Goal: Task Accomplishment & Management: Use online tool/utility

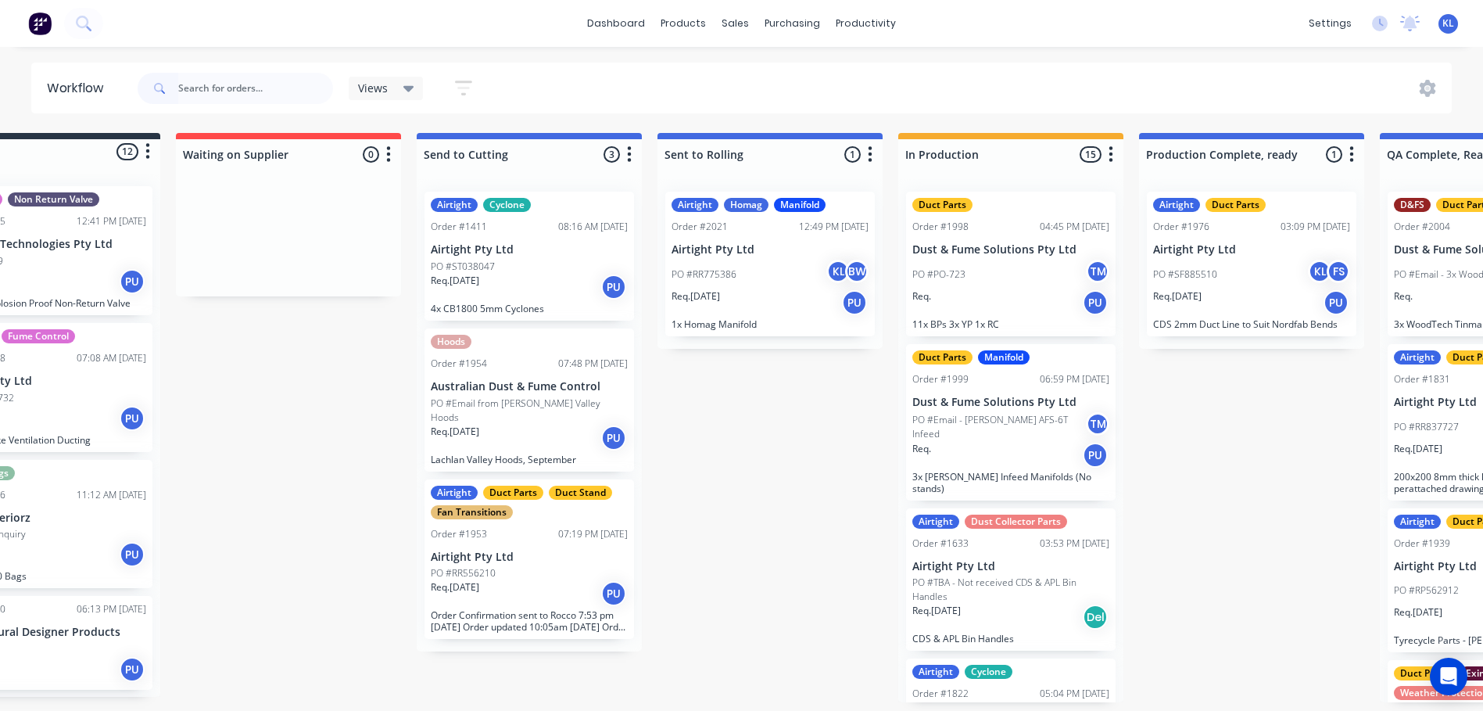
scroll to position [3, 0]
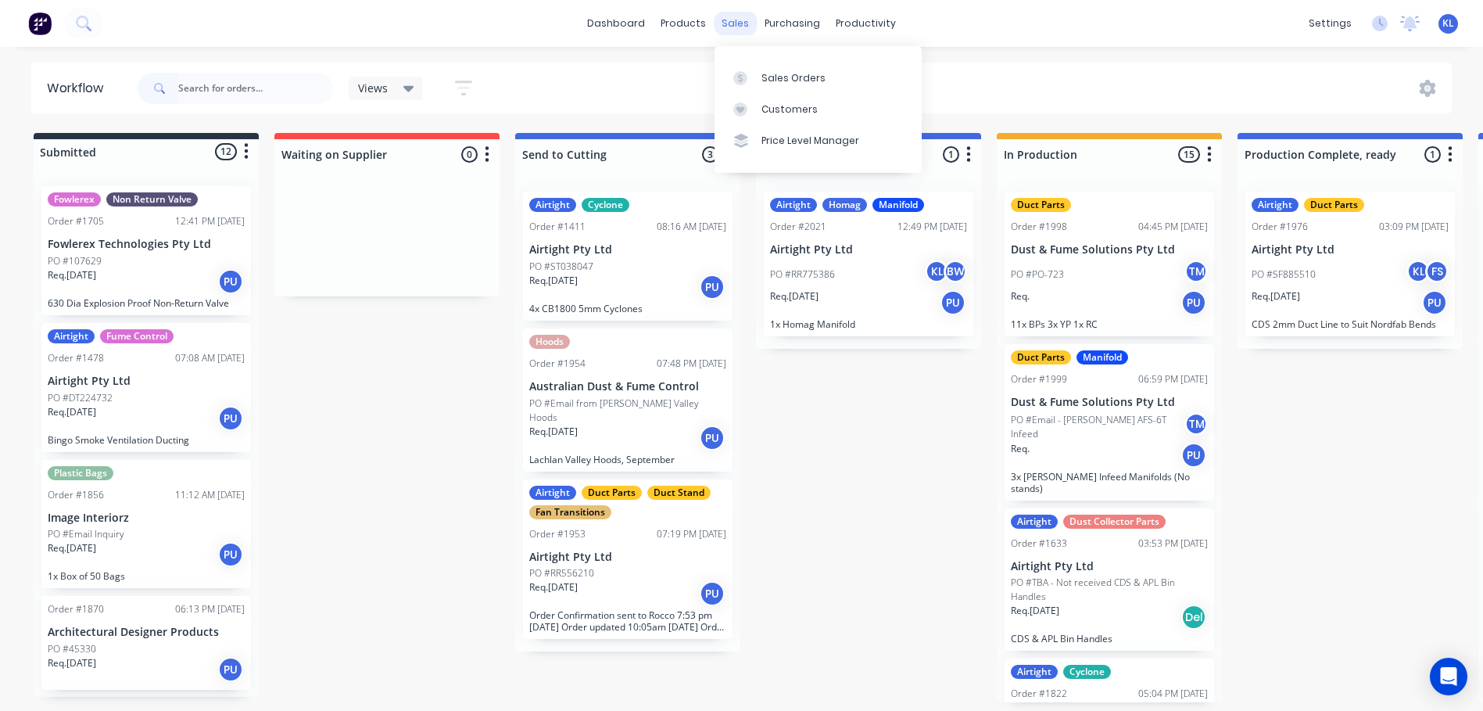
click at [729, 20] on div "sales" at bounding box center [735, 23] width 43 height 23
click at [852, 34] on div "productivity" at bounding box center [866, 23] width 76 height 23
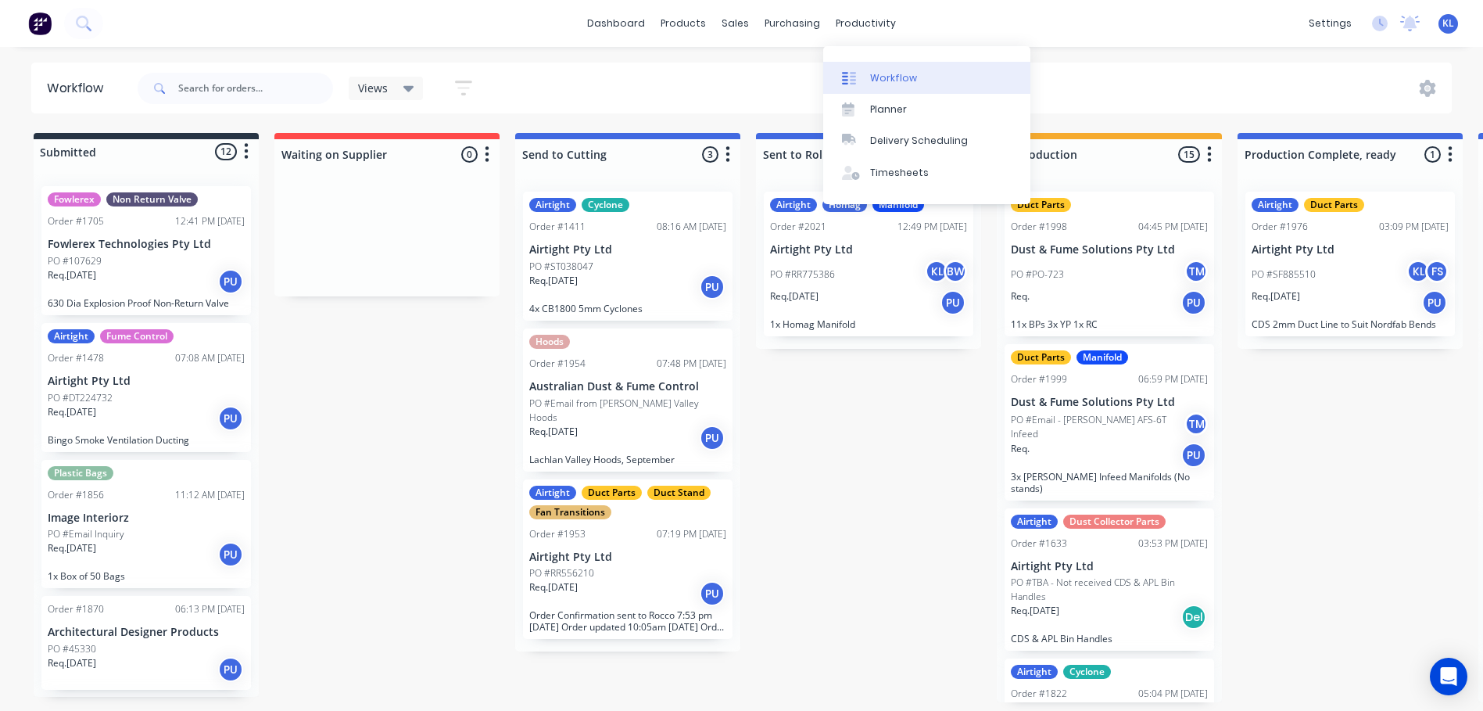
click at [878, 71] on div "Workflow" at bounding box center [893, 78] width 47 height 14
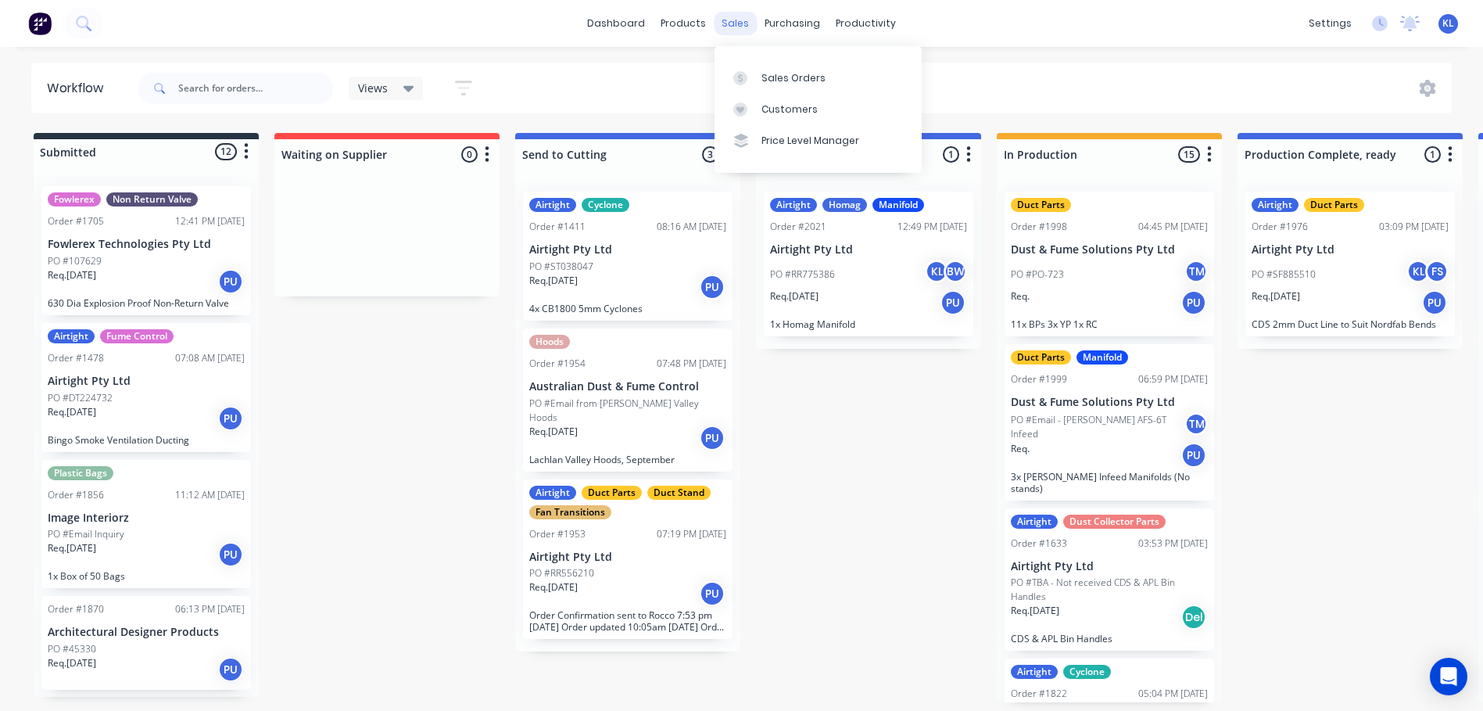
click at [728, 21] on div "sales" at bounding box center [735, 23] width 43 height 23
click at [776, 72] on div "Sales Orders" at bounding box center [794, 78] width 64 height 14
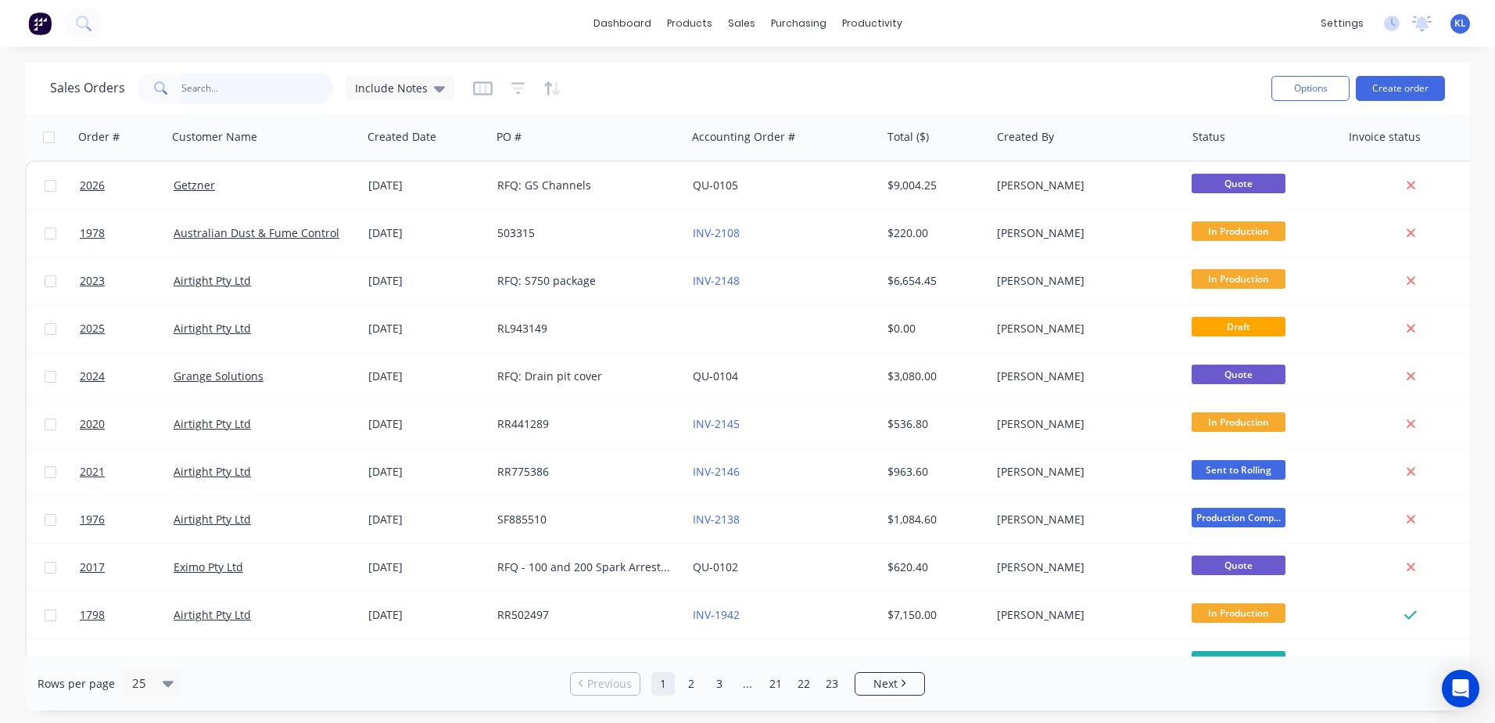
click at [237, 87] on input "text" at bounding box center [257, 88] width 152 height 31
type input "eximo"
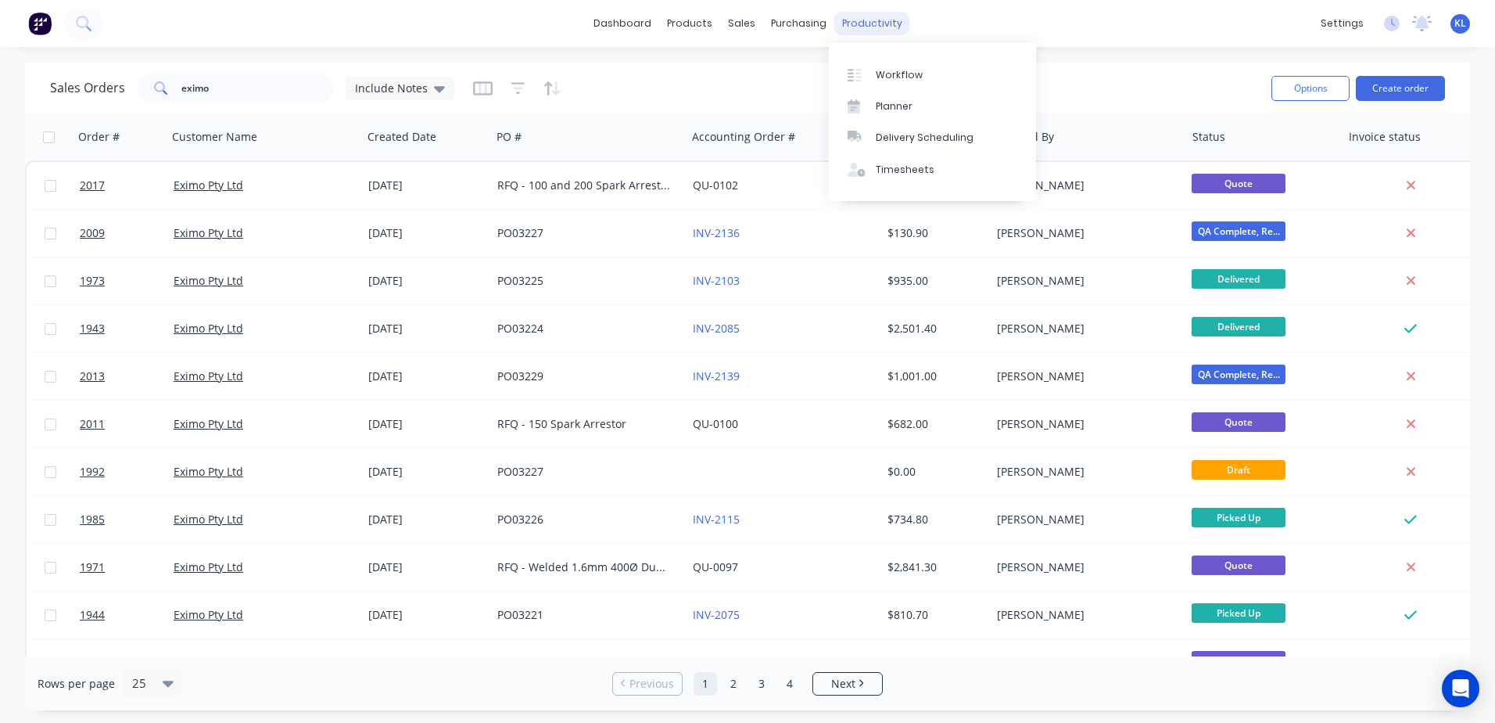
click at [841, 16] on div "productivity" at bounding box center [872, 23] width 76 height 23
click at [856, 59] on link "Workflow" at bounding box center [932, 74] width 207 height 31
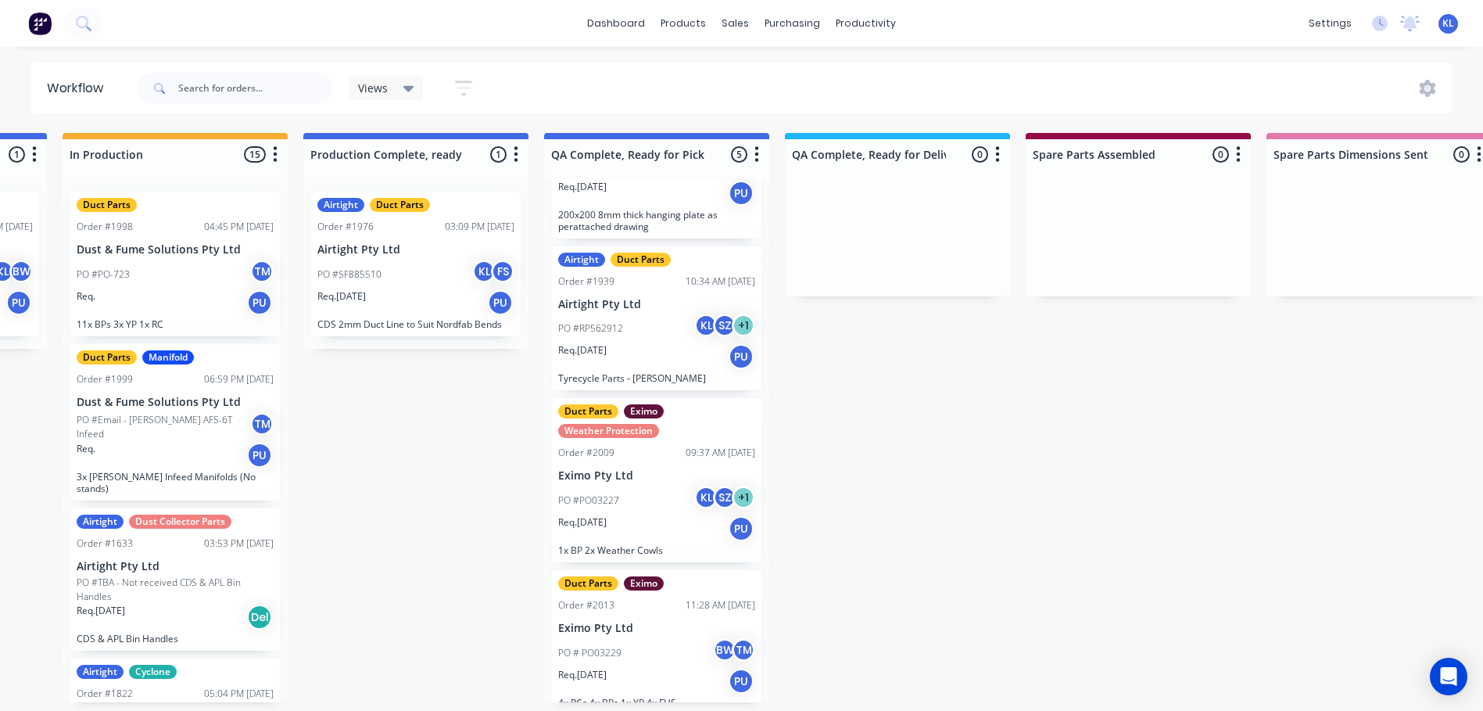
scroll to position [275, 0]
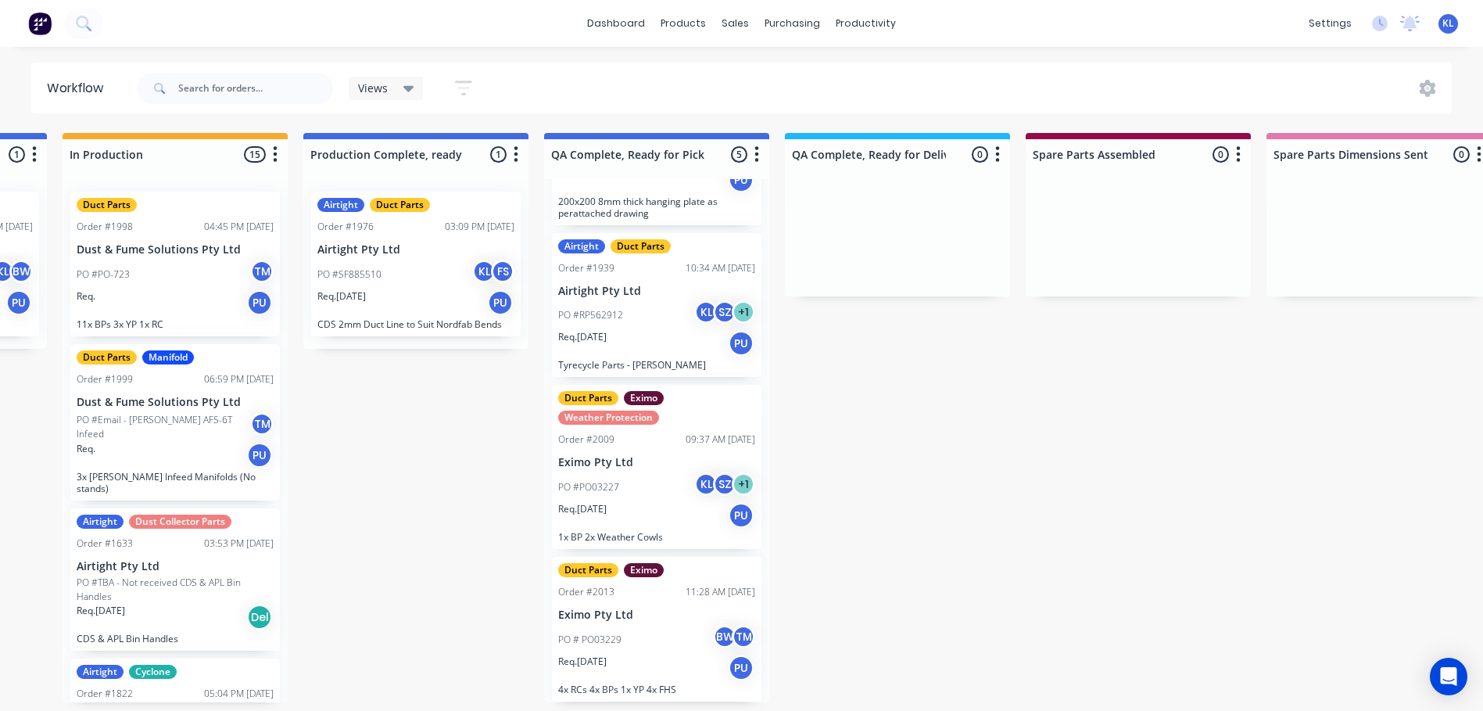
click at [648, 633] on div "PO # PO03229 BW TM" at bounding box center [656, 640] width 197 height 30
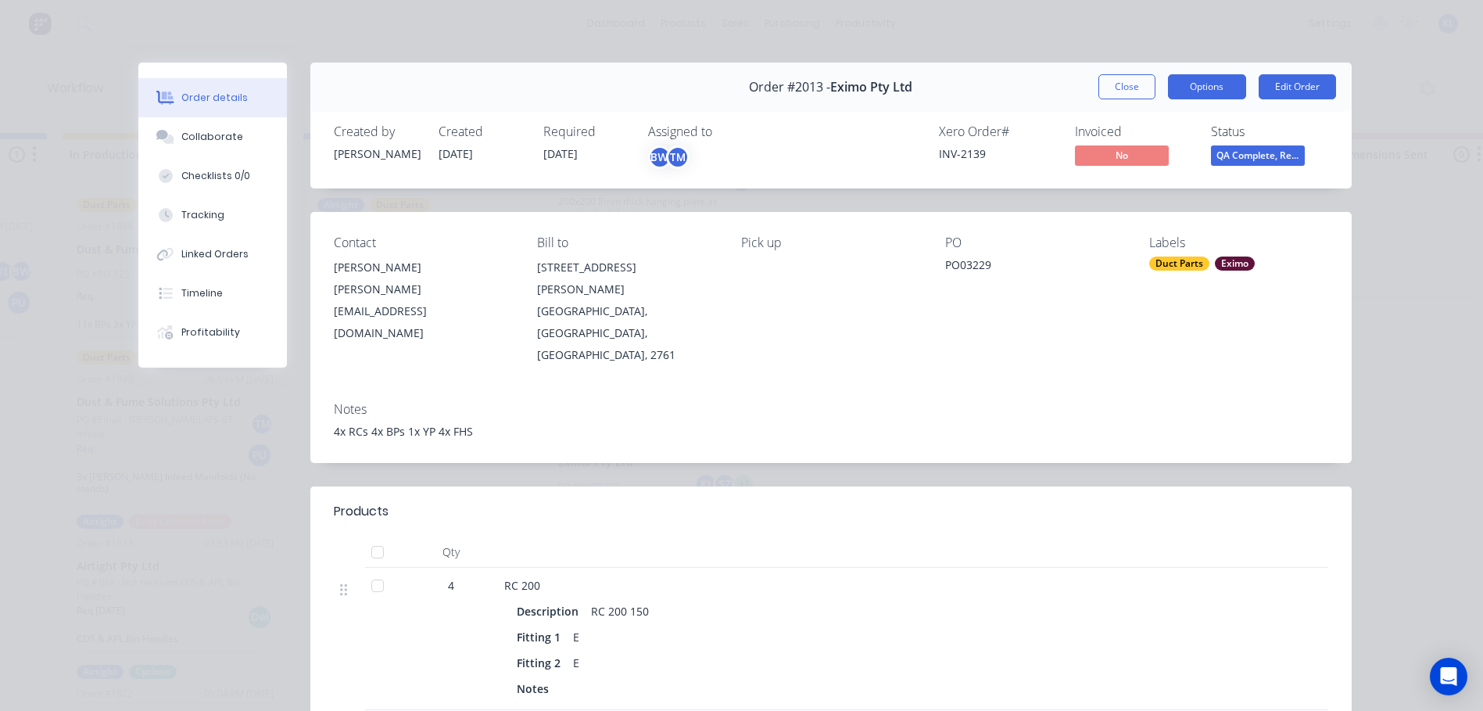
click at [1193, 88] on button "Options" at bounding box center [1207, 86] width 78 height 25
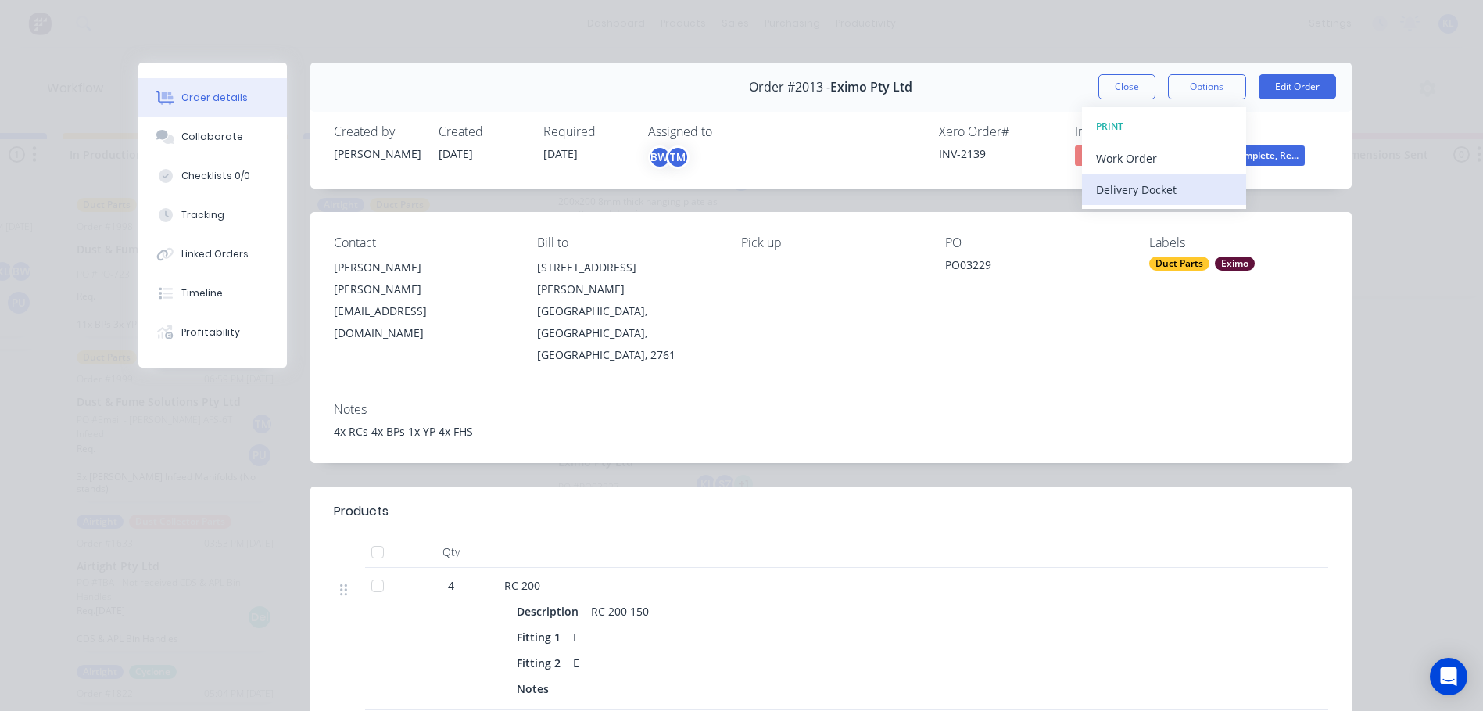
click at [1145, 184] on div "Delivery Docket" at bounding box center [1164, 189] width 136 height 23
click at [1135, 194] on div "Standard" at bounding box center [1164, 189] width 136 height 23
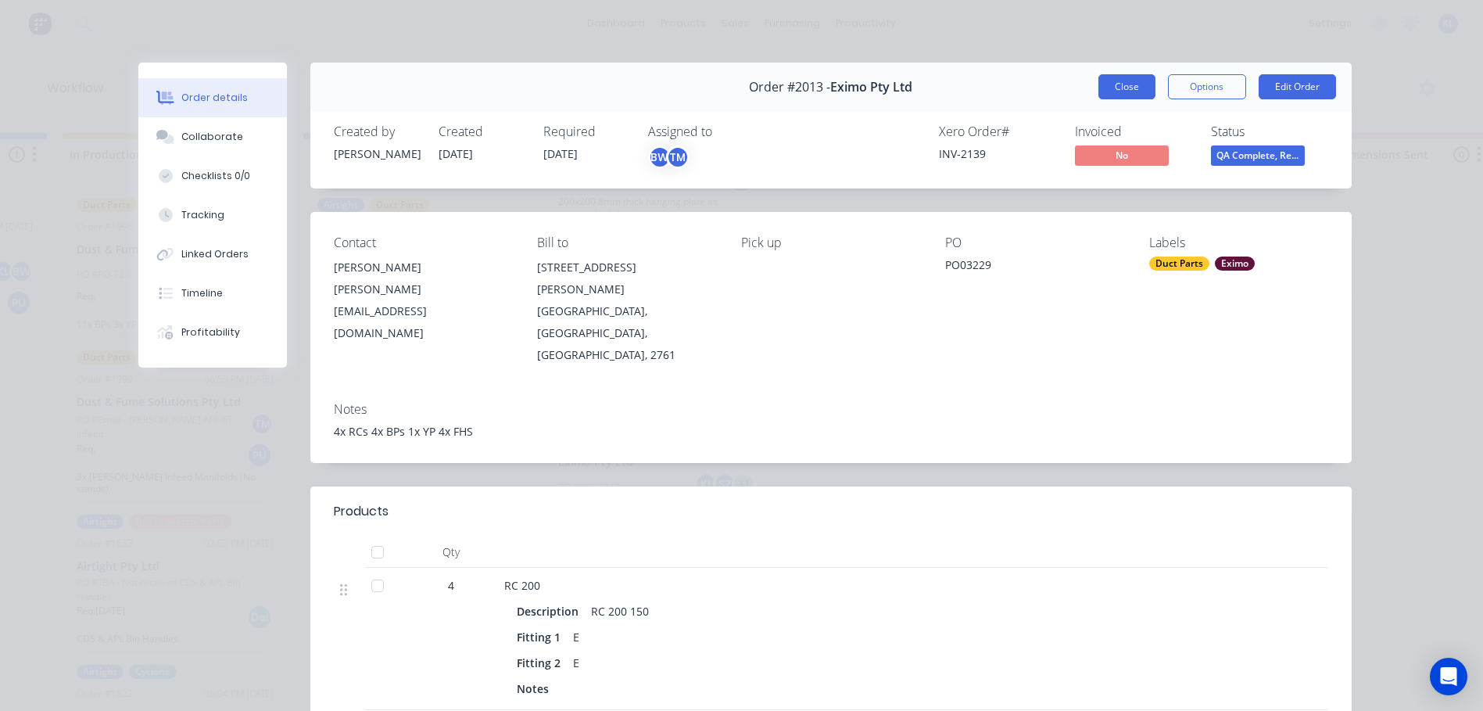
click at [1112, 86] on button "Close" at bounding box center [1127, 86] width 57 height 25
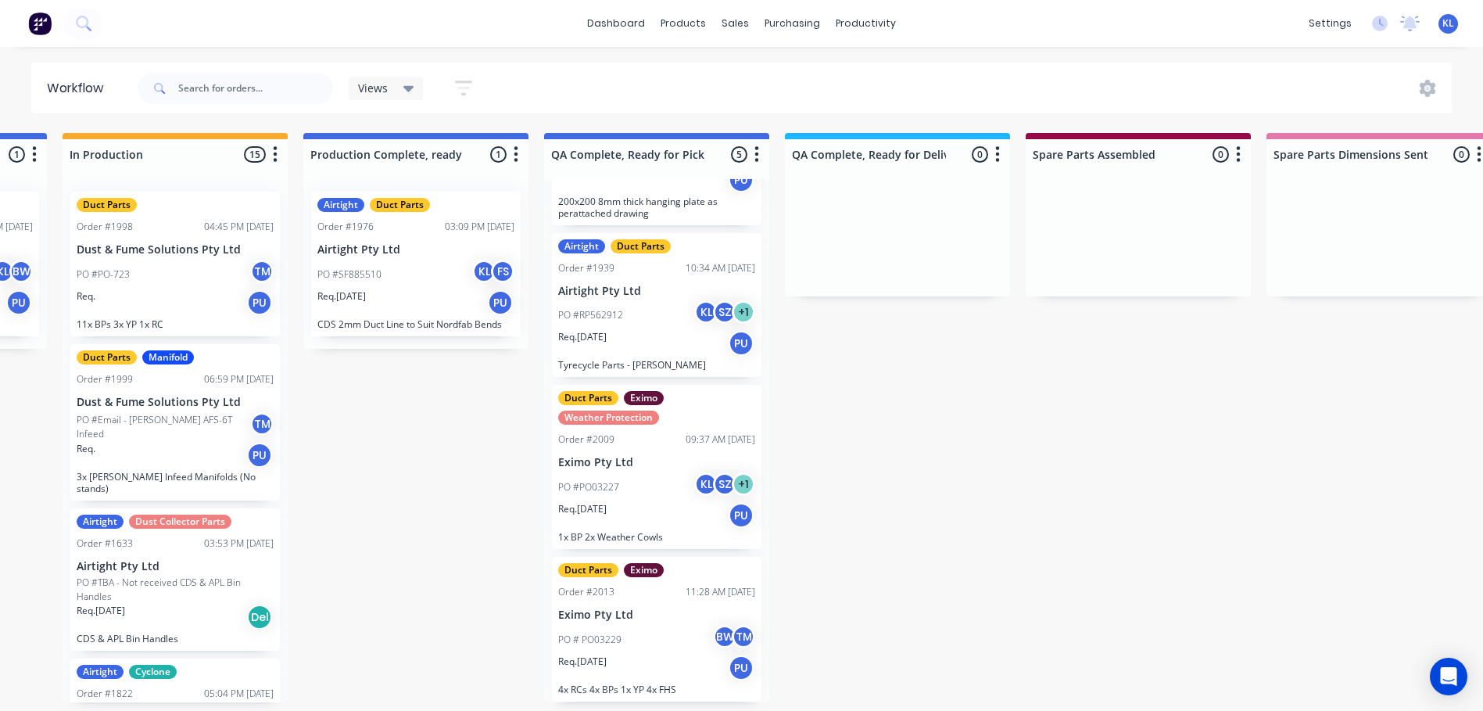
scroll to position [3, 934]
click at [662, 502] on div "Req. [DATE] PU" at bounding box center [656, 515] width 197 height 27
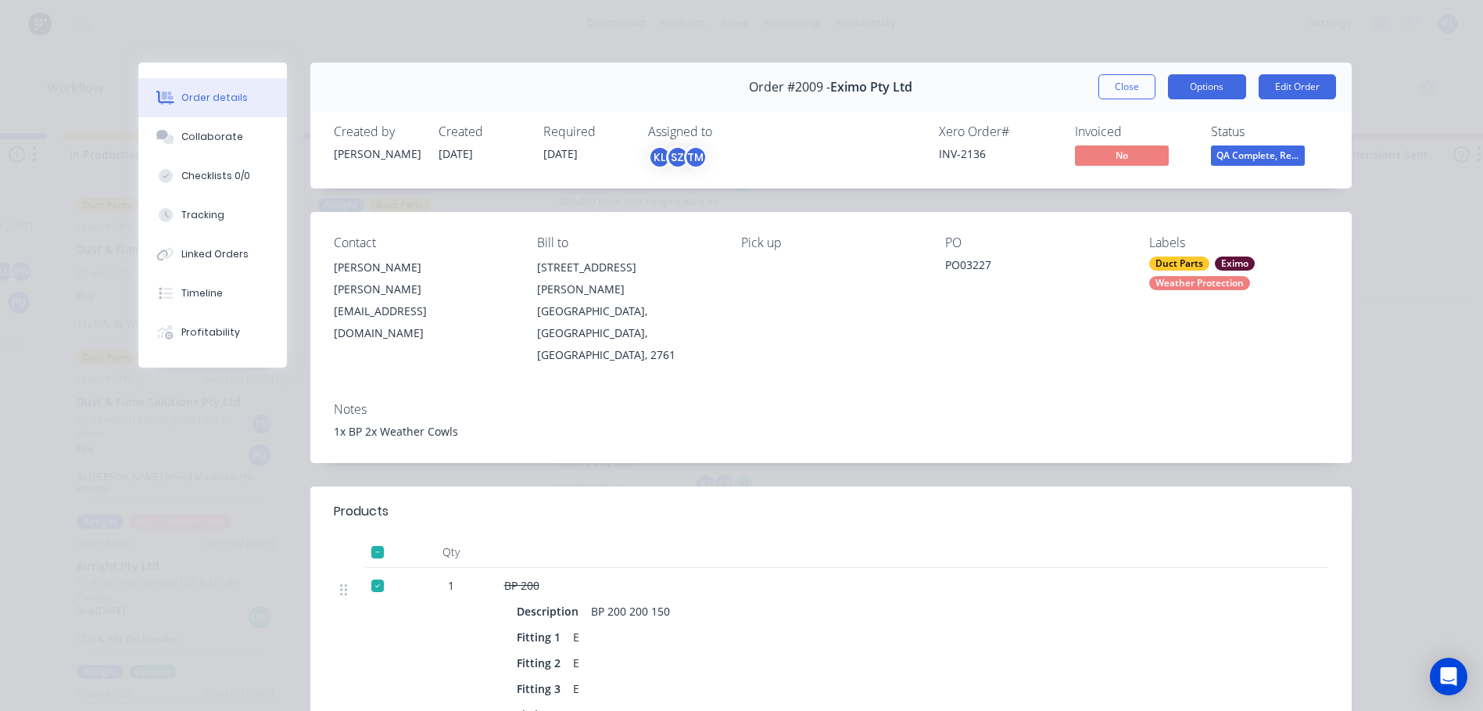
click at [1213, 82] on button "Options" at bounding box center [1207, 86] width 78 height 25
click at [1264, 156] on span "QA Complete, Re..." at bounding box center [1258, 155] width 94 height 20
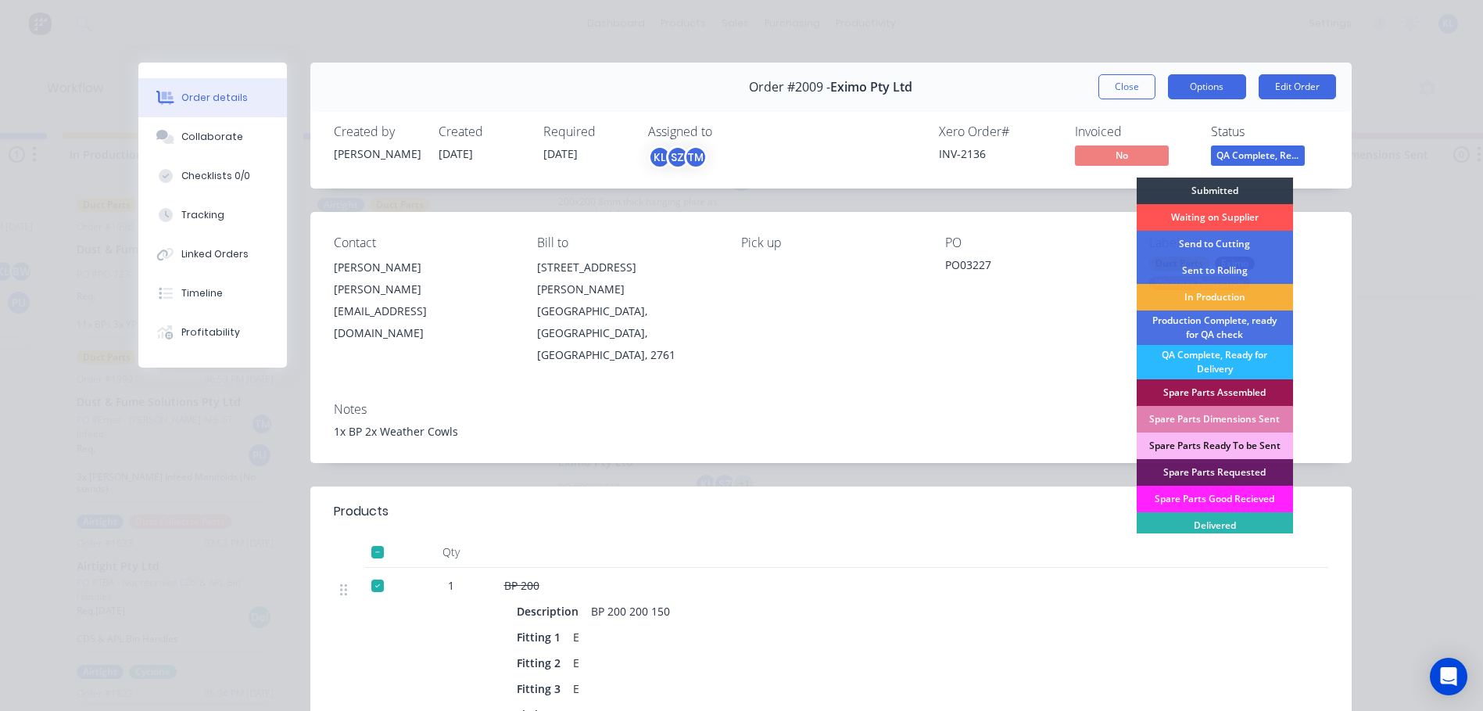
click at [1210, 90] on button "Options" at bounding box center [1207, 86] width 78 height 25
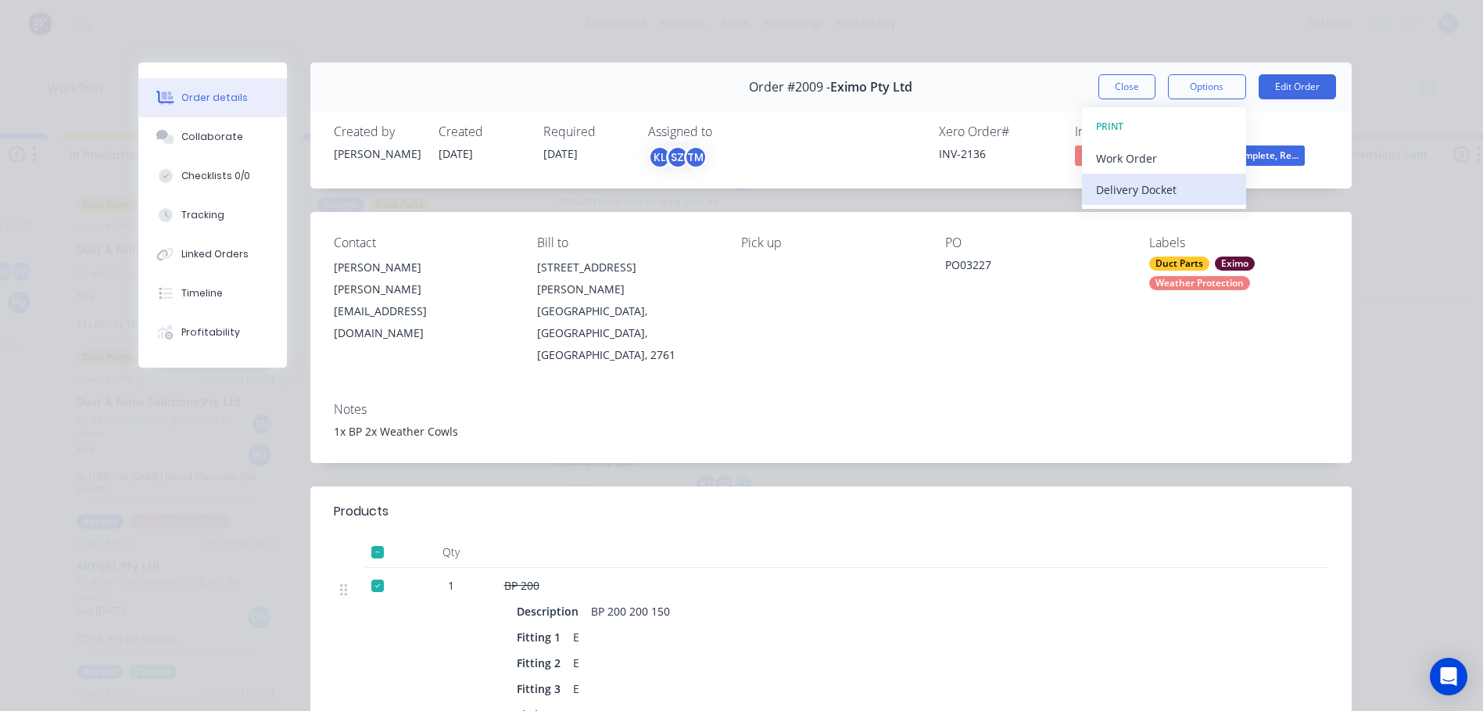
click at [1153, 188] on div "Delivery Docket" at bounding box center [1164, 189] width 136 height 23
click at [1158, 191] on div "Standard" at bounding box center [1164, 189] width 136 height 23
click at [1112, 91] on button "Close" at bounding box center [1127, 86] width 57 height 25
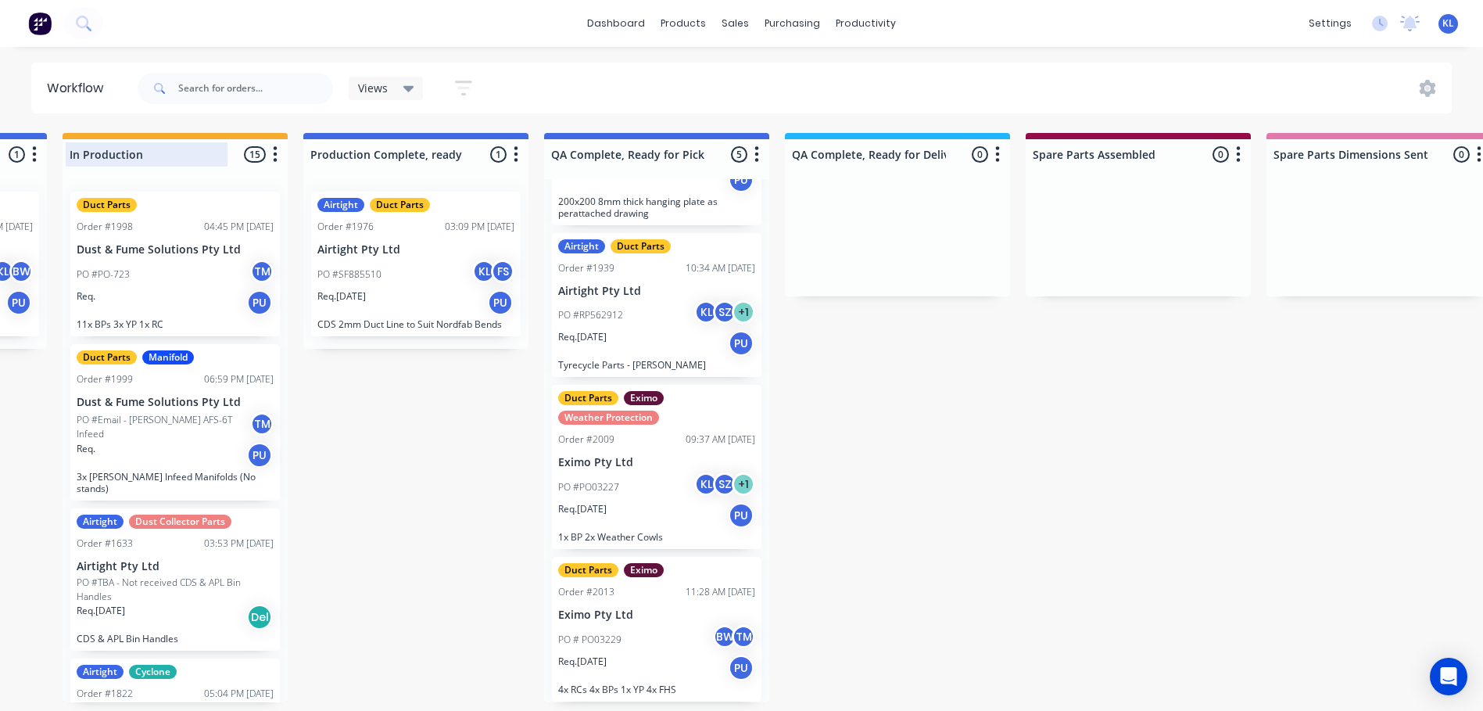
scroll to position [0, 934]
click at [255, 102] on input "text" at bounding box center [255, 88] width 155 height 31
click at [270, 84] on input "text" at bounding box center [255, 88] width 155 height 31
click at [259, 95] on input "text" at bounding box center [255, 88] width 155 height 31
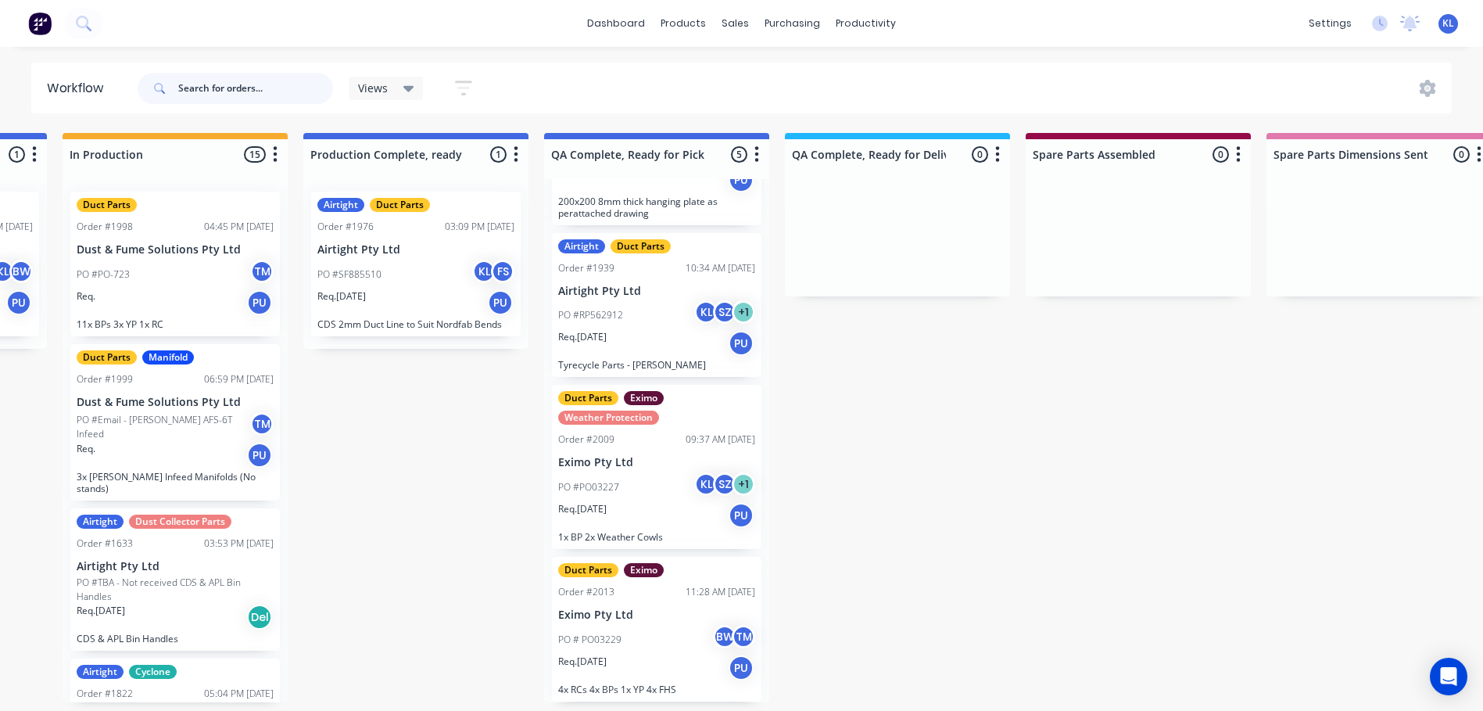
click at [285, 95] on input "text" at bounding box center [255, 88] width 155 height 31
click at [206, 91] on input "text" at bounding box center [255, 88] width 155 height 31
click at [193, 87] on input "text" at bounding box center [255, 88] width 155 height 31
click at [217, 96] on input "text" at bounding box center [255, 88] width 155 height 31
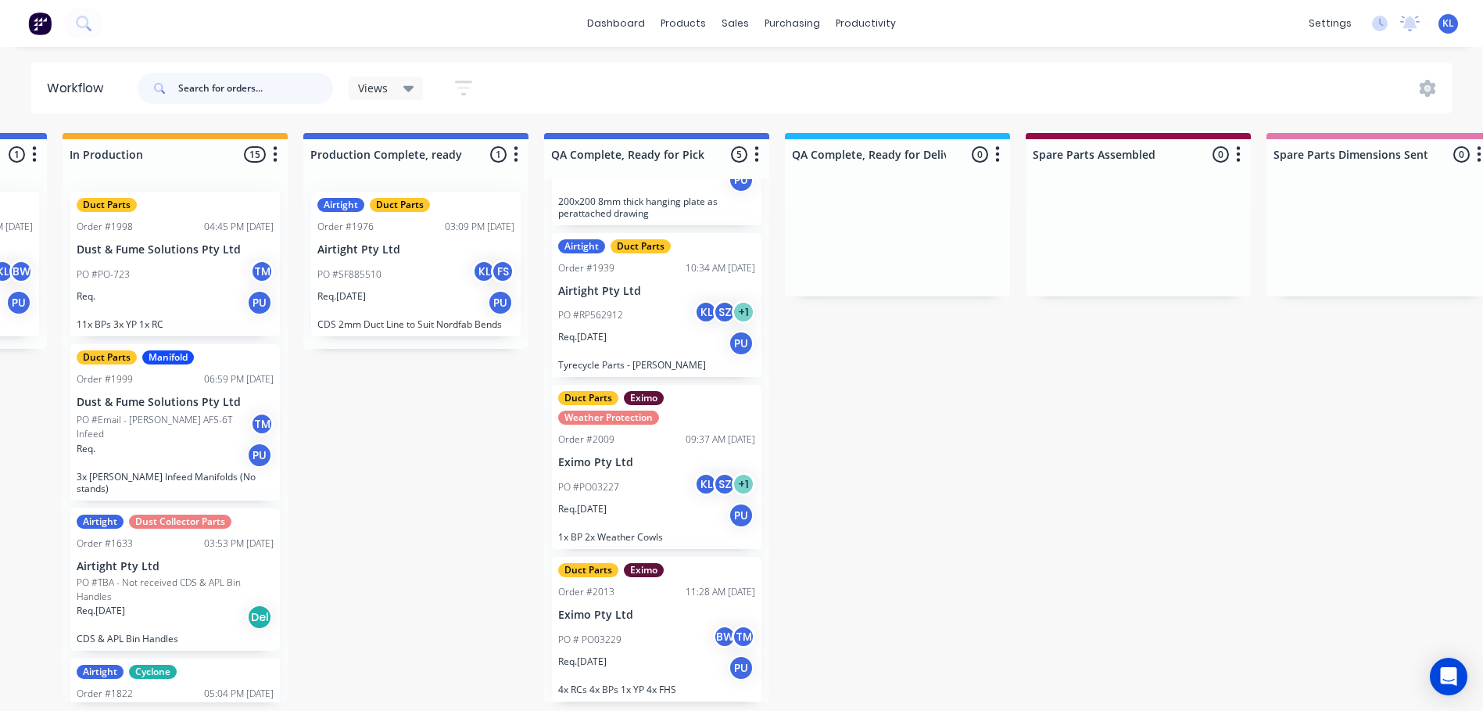
click at [219, 96] on input "text" at bounding box center [255, 88] width 155 height 31
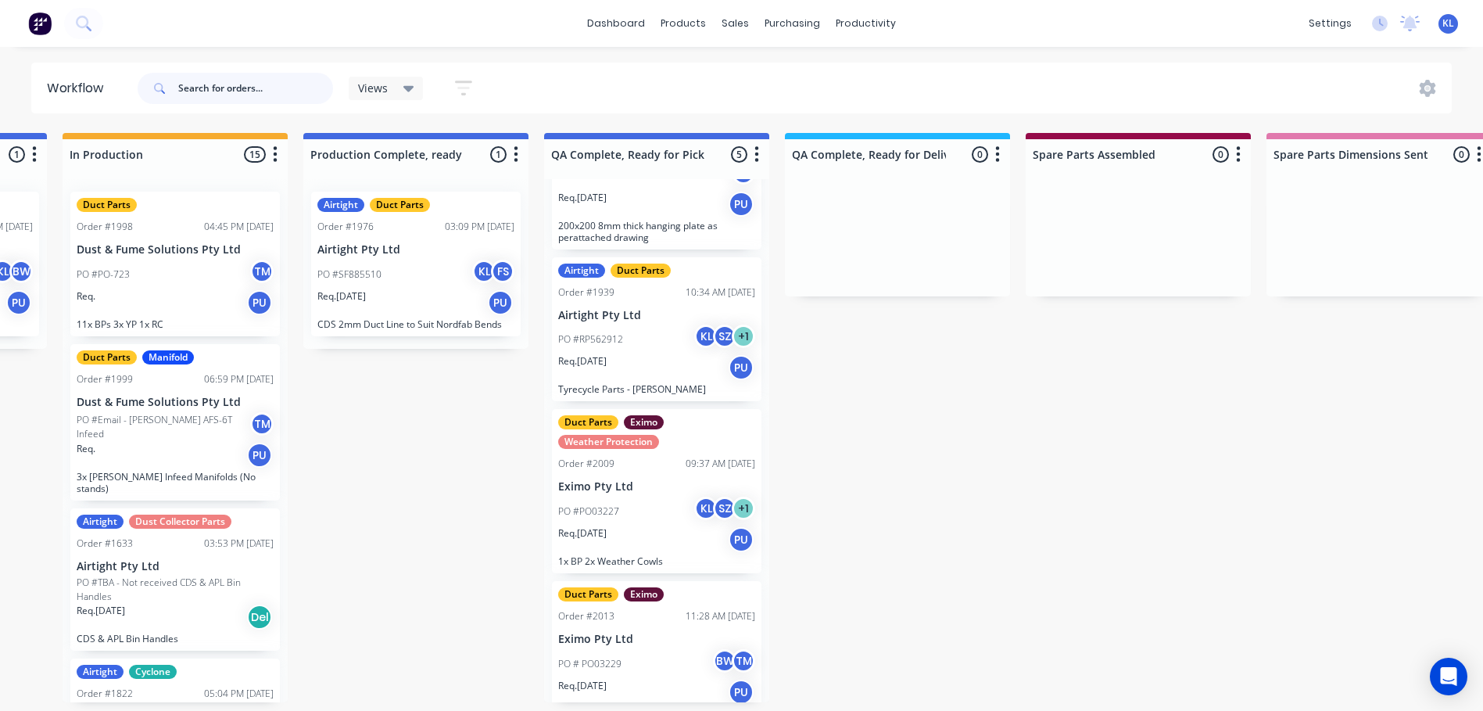
scroll to position [275, 0]
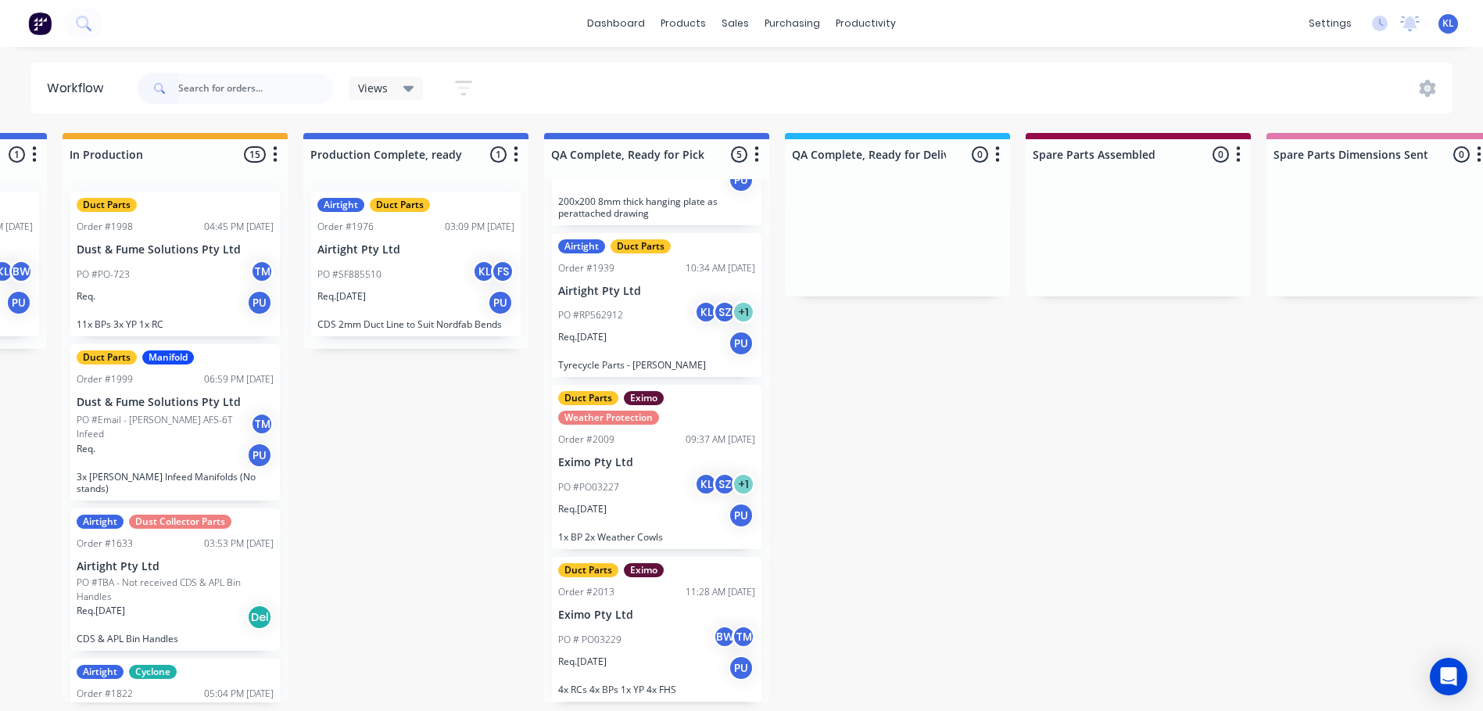
click at [676, 511] on div "Req. [DATE] PU" at bounding box center [656, 515] width 197 height 27
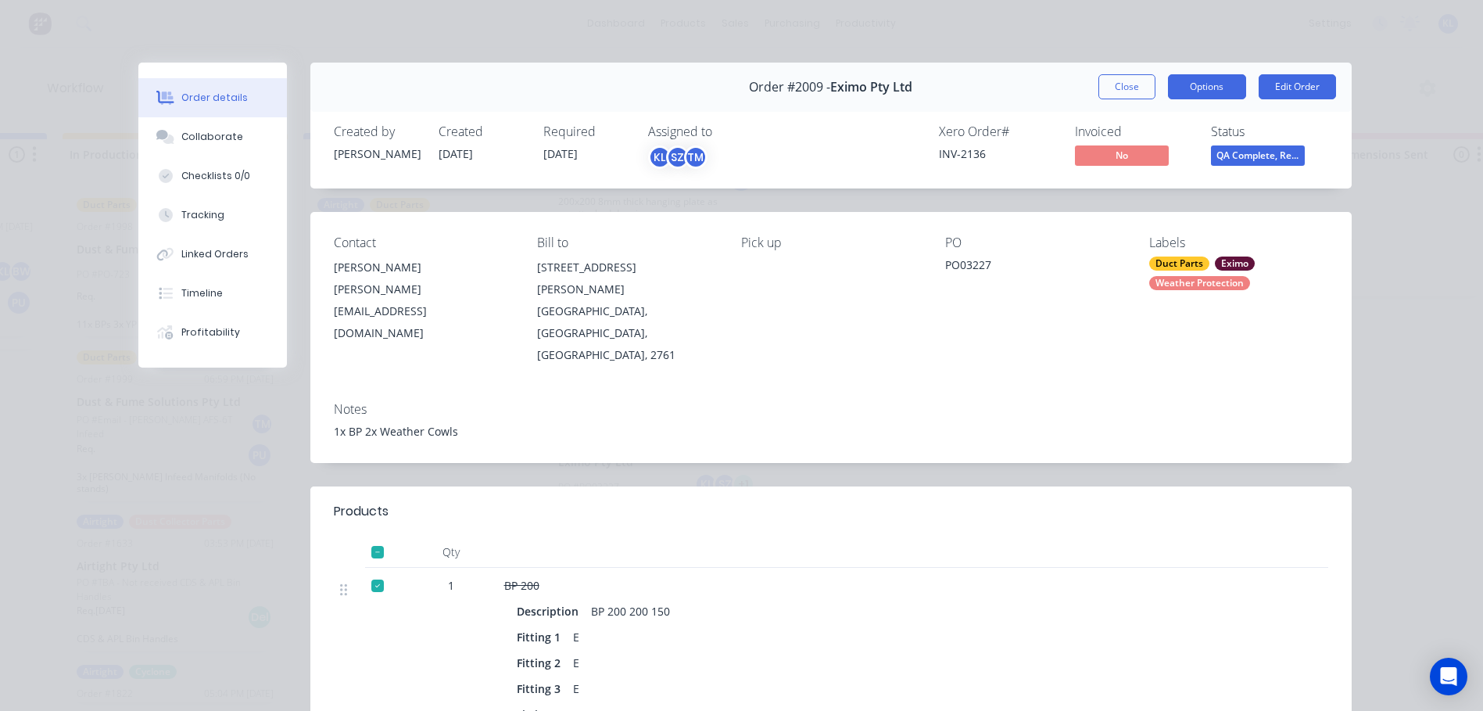
click at [1187, 92] on button "Options" at bounding box center [1207, 86] width 78 height 25
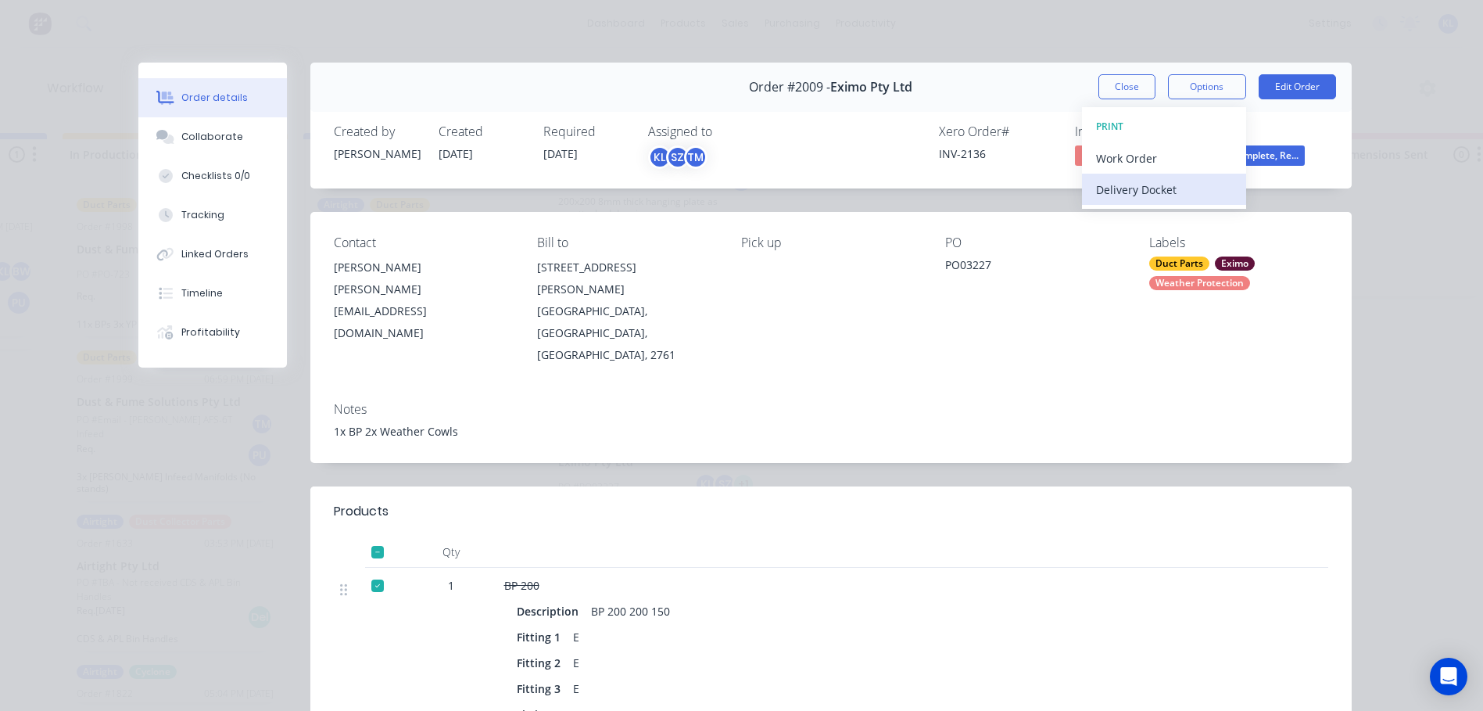
click at [1163, 189] on div "Delivery Docket" at bounding box center [1164, 189] width 136 height 23
click at [1155, 181] on div "Standard" at bounding box center [1164, 189] width 136 height 23
